Goal: Transaction & Acquisition: Purchase product/service

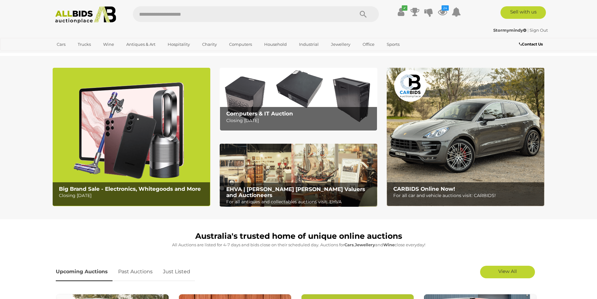
click at [176, 269] on link "Just Listed" at bounding box center [176, 271] width 37 height 18
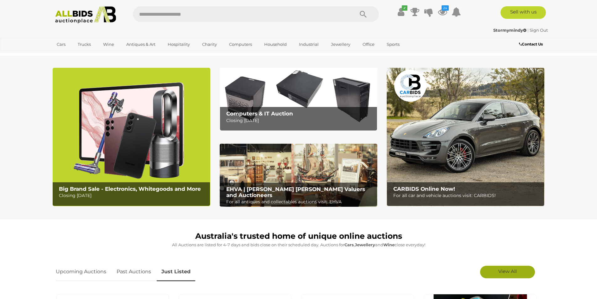
click at [508, 270] on span "View All" at bounding box center [508, 271] width 18 height 6
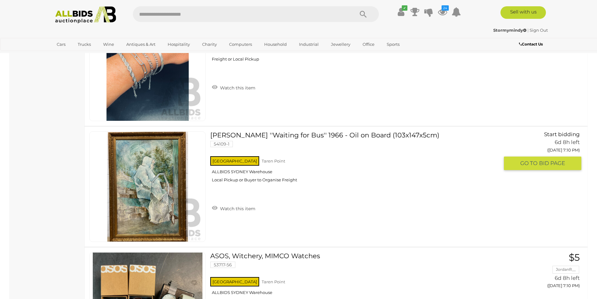
scroll to position [962, 0]
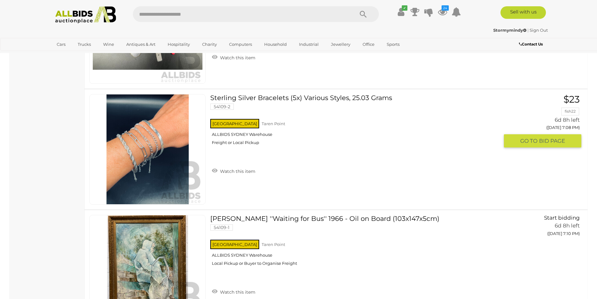
drag, startPoint x: 314, startPoint y: 99, endPoint x: 295, endPoint y: 98, distance: 18.6
click at [295, 98] on link "Sterling Silver Bracelets (5x) Various Styles, 25.03 Grams 54109-2 NSW Taren Po…" at bounding box center [357, 122] width 284 height 56
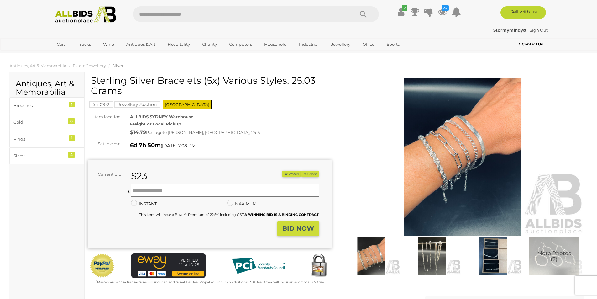
click at [423, 141] on img at bounding box center [463, 156] width 244 height 157
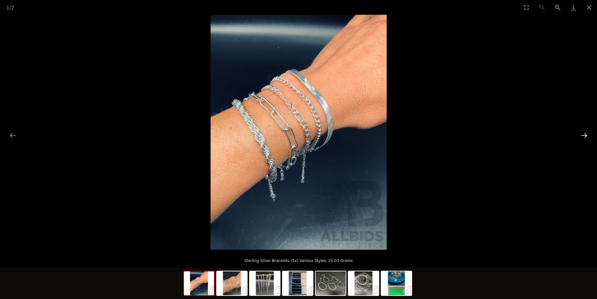
click at [585, 134] on button "Next slide" at bounding box center [584, 135] width 13 height 12
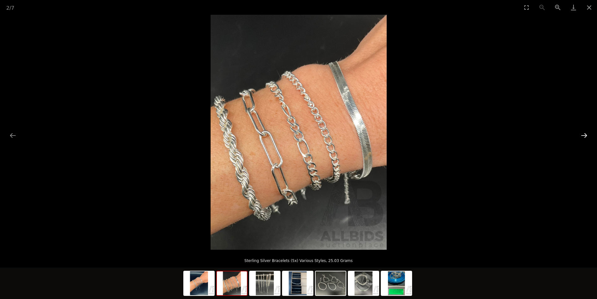
click at [585, 134] on button "Next slide" at bounding box center [584, 135] width 13 height 12
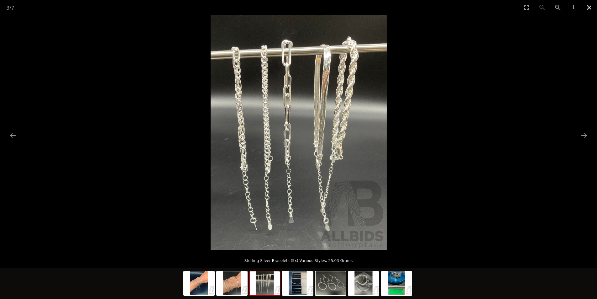
click at [588, 5] on button "Close gallery" at bounding box center [590, 7] width 16 height 15
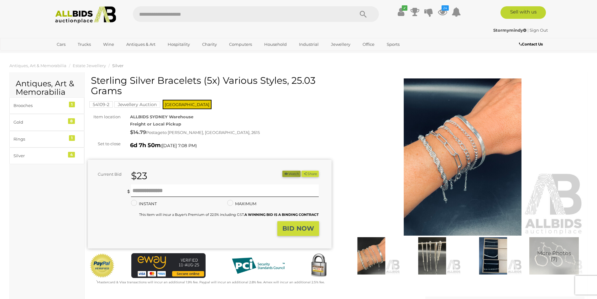
click at [287, 172] on button "Watch" at bounding box center [291, 174] width 18 height 7
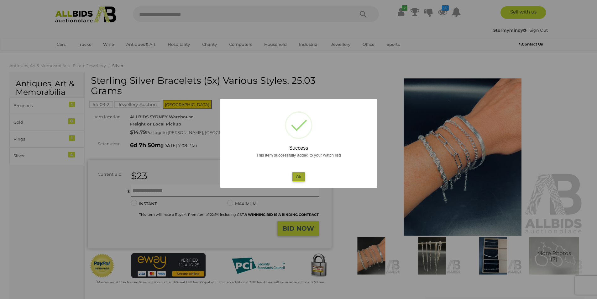
click at [297, 177] on button "Ok" at bounding box center [298, 176] width 13 height 9
